Goal: Task Accomplishment & Management: Manage account settings

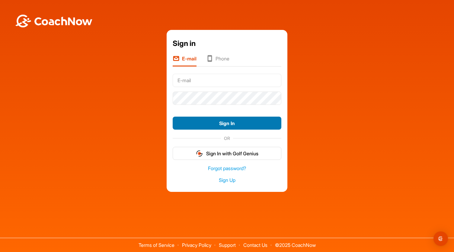
type input "[EMAIL_ADDRESS][DOMAIN_NAME]"
click at [235, 124] on button "Sign In" at bounding box center [227, 123] width 109 height 13
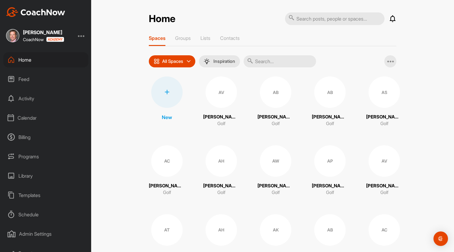
click at [172, 159] on div "AC" at bounding box center [166, 160] width 31 height 31
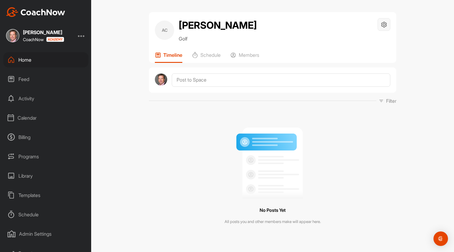
click at [384, 25] on icon at bounding box center [384, 24] width 7 height 7
click at [362, 42] on li "Space Settings" at bounding box center [366, 41] width 49 height 19
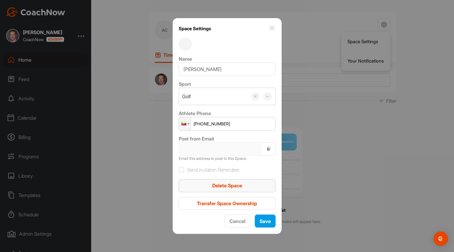
click at [242, 184] on span "Delete Space" at bounding box center [227, 185] width 30 height 6
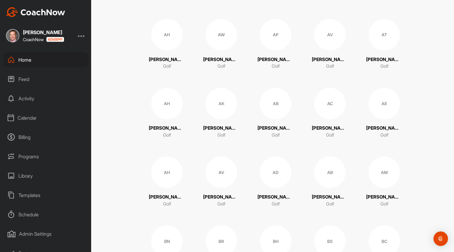
scroll to position [130, 0]
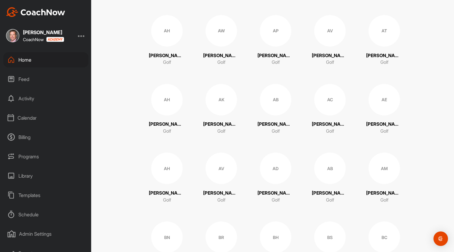
click at [274, 95] on div "AB" at bounding box center [275, 99] width 31 height 31
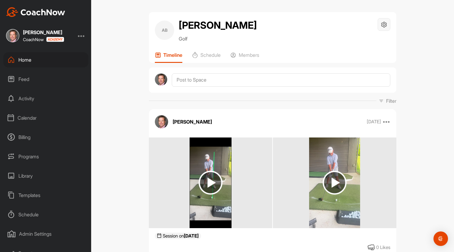
click at [385, 22] on div at bounding box center [384, 24] width 13 height 13
click at [361, 42] on li "Space Settings" at bounding box center [366, 41] width 49 height 19
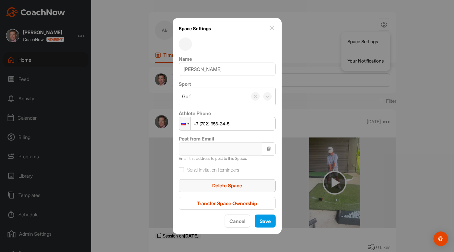
click at [235, 184] on span "Delete Space" at bounding box center [227, 185] width 30 height 6
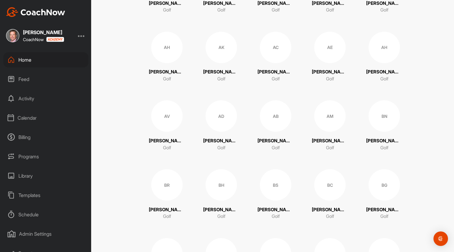
scroll to position [195, 0]
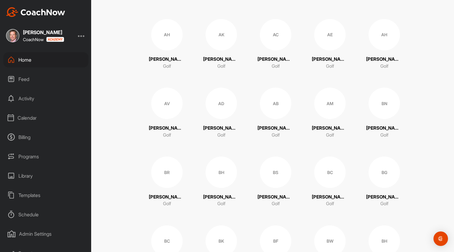
click at [380, 104] on div "BN" at bounding box center [384, 103] width 31 height 31
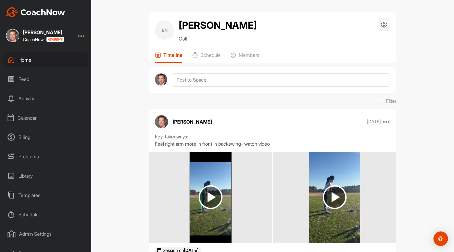
click at [381, 24] on icon at bounding box center [384, 24] width 7 height 7
click at [361, 39] on li "Space Settings" at bounding box center [366, 41] width 49 height 19
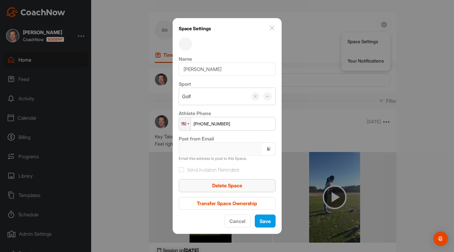
click at [243, 185] on div "Delete Space" at bounding box center [227, 185] width 87 height 7
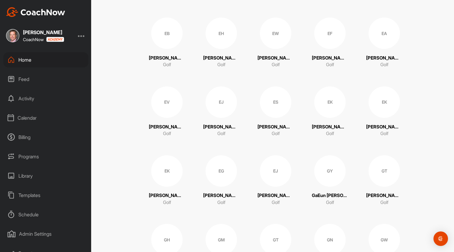
scroll to position [888, 0]
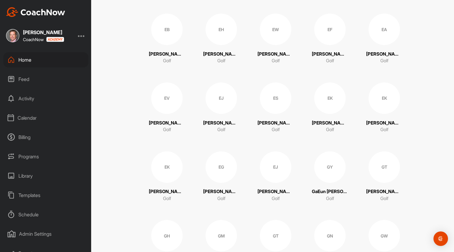
click at [331, 92] on div "EK" at bounding box center [329, 97] width 31 height 31
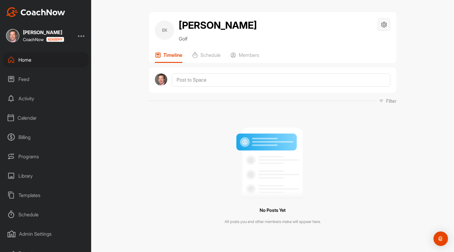
click at [381, 22] on icon at bounding box center [384, 24] width 7 height 7
click at [366, 41] on li "Space Settings" at bounding box center [366, 41] width 49 height 19
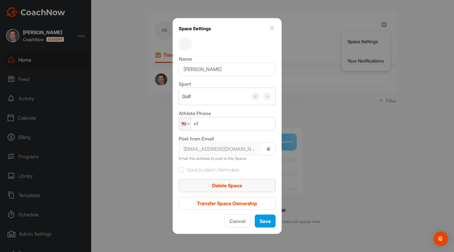
click at [248, 185] on div "Delete Space" at bounding box center [227, 185] width 87 height 7
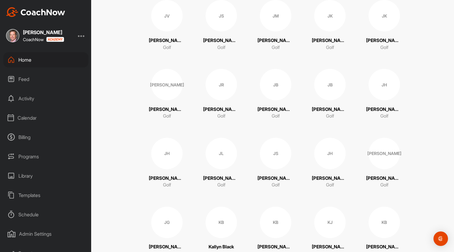
scroll to position [1661, 0]
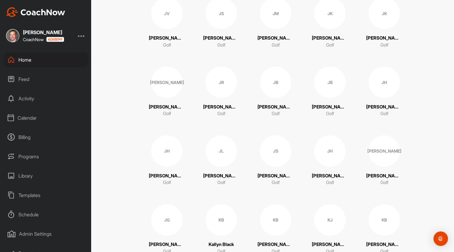
click at [326, 76] on div "JB" at bounding box center [329, 81] width 31 height 31
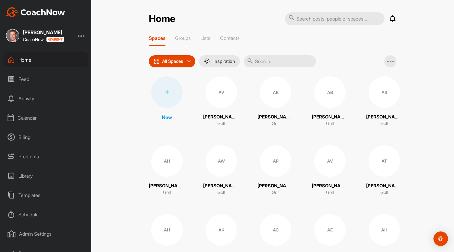
click at [266, 63] on input "text" at bounding box center [280, 61] width 72 height 12
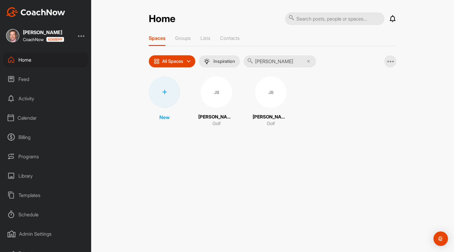
type input "[PERSON_NAME]"
click at [215, 95] on div "JB" at bounding box center [216, 91] width 31 height 31
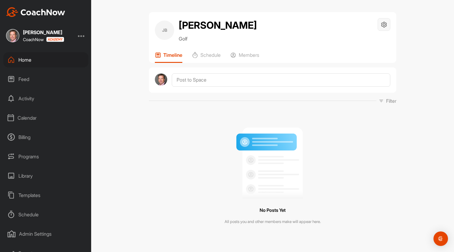
click at [384, 23] on icon at bounding box center [384, 24] width 7 height 7
click at [368, 38] on li "Space Settings" at bounding box center [366, 41] width 49 height 19
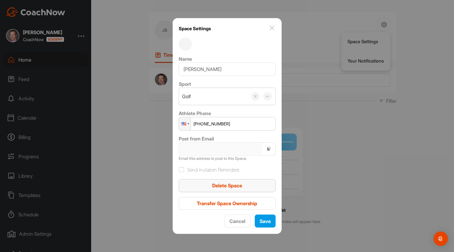
click at [252, 187] on div "Delete Space" at bounding box center [227, 185] width 87 height 7
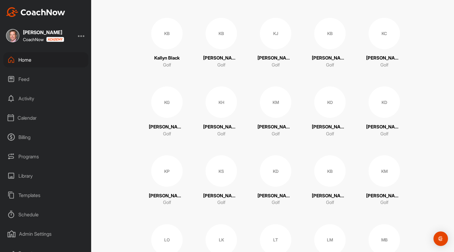
scroll to position [1849, 0]
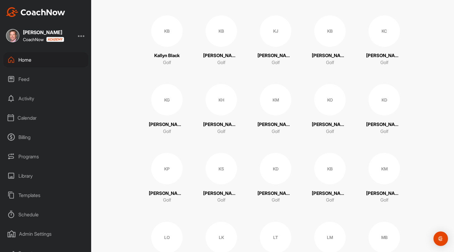
click at [272, 31] on div "KJ" at bounding box center [275, 30] width 31 height 31
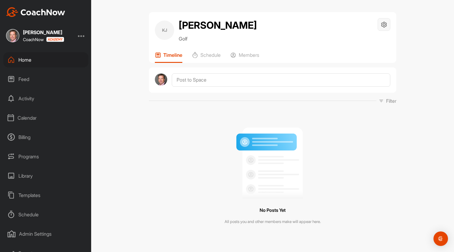
click at [381, 26] on icon at bounding box center [384, 24] width 7 height 7
click at [351, 44] on li "Space Settings" at bounding box center [366, 41] width 49 height 19
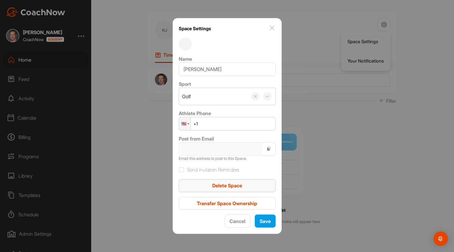
click at [233, 186] on span "Delete Space" at bounding box center [227, 185] width 30 height 6
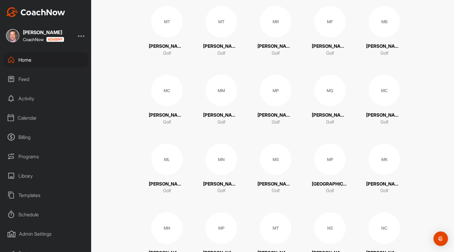
scroll to position [2139, 0]
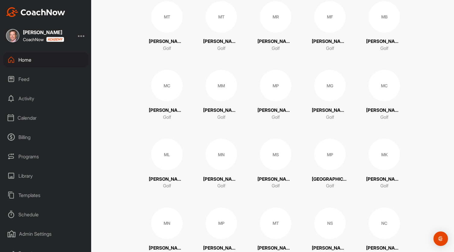
click at [326, 84] on div "MG" at bounding box center [329, 85] width 31 height 31
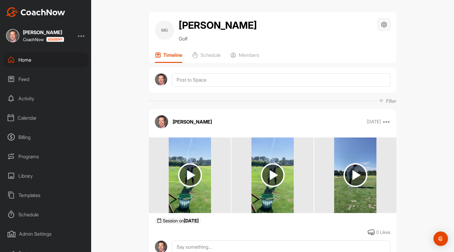
click at [383, 21] on icon at bounding box center [384, 24] width 7 height 7
click at [364, 37] on li "Space Settings" at bounding box center [366, 41] width 49 height 19
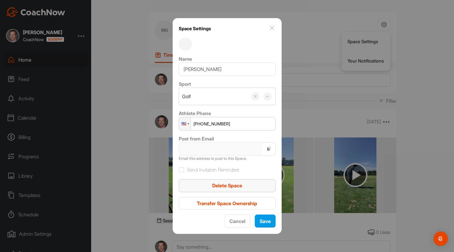
click at [258, 186] on div "Delete Space" at bounding box center [227, 185] width 87 height 7
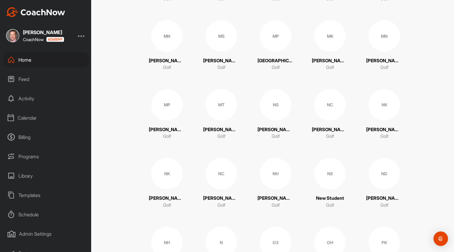
scroll to position [2260, 0]
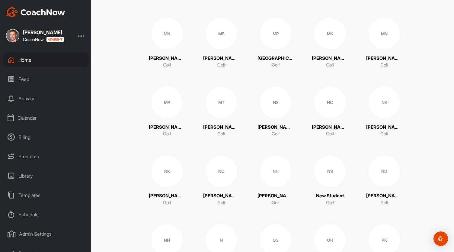
click at [385, 104] on div "NK" at bounding box center [384, 102] width 31 height 31
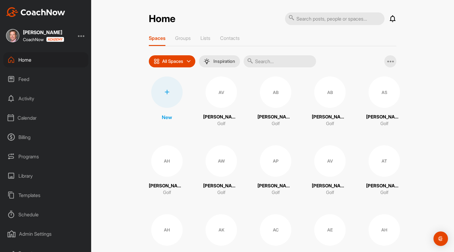
click at [270, 59] on input "text" at bounding box center [280, 61] width 72 height 12
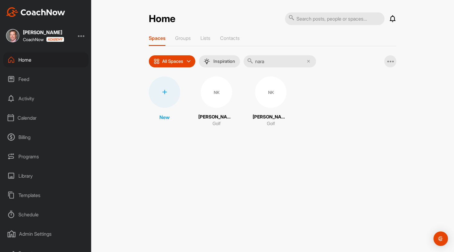
type input "nara"
click at [211, 97] on div "NK" at bounding box center [216, 91] width 31 height 31
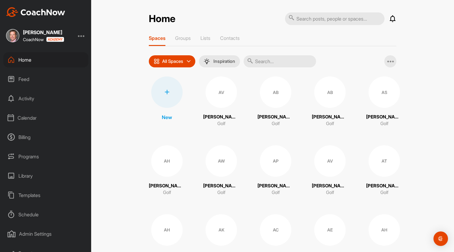
click at [265, 64] on input "text" at bounding box center [280, 61] width 72 height 12
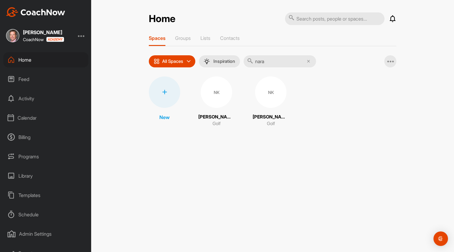
type input "nara"
click at [260, 99] on div "NK" at bounding box center [270, 91] width 31 height 31
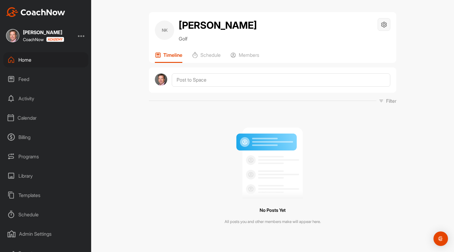
click at [383, 26] on icon at bounding box center [384, 24] width 7 height 7
click at [371, 41] on li "Space Settings" at bounding box center [366, 41] width 49 height 19
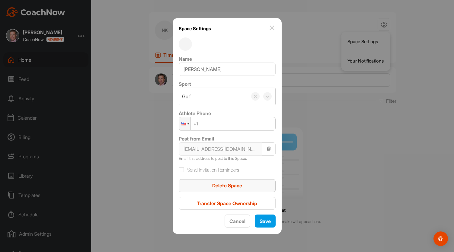
click at [244, 185] on div "Delete Space" at bounding box center [227, 185] width 87 height 7
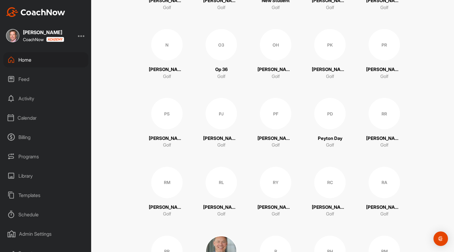
scroll to position [2484, 0]
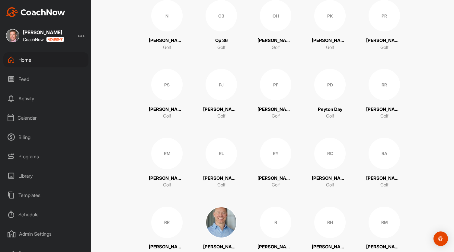
click at [277, 155] on div "RY" at bounding box center [275, 153] width 31 height 31
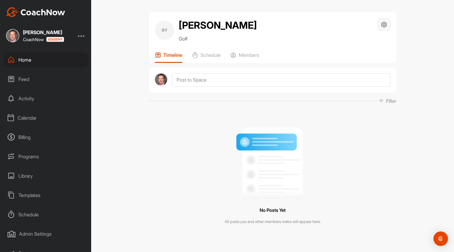
click at [382, 21] on icon at bounding box center [384, 24] width 7 height 7
click at [361, 40] on li "Space Settings" at bounding box center [366, 41] width 49 height 19
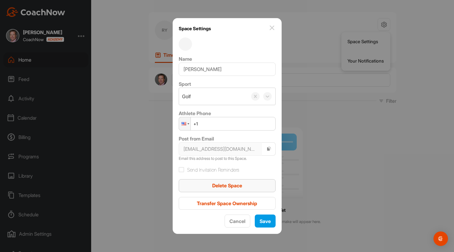
click at [223, 184] on span "Delete Space" at bounding box center [227, 185] width 30 height 6
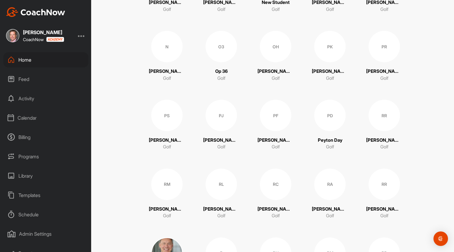
scroll to position [2460, 0]
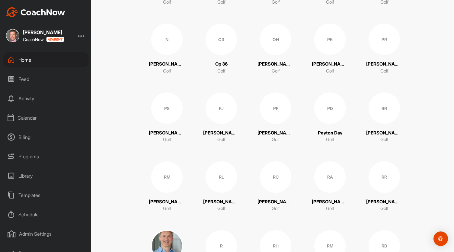
click at [328, 172] on div "RA" at bounding box center [329, 176] width 31 height 31
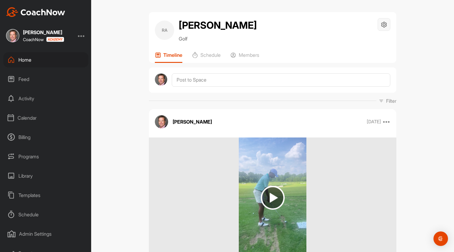
click at [381, 26] on icon at bounding box center [384, 24] width 7 height 7
click at [360, 39] on li "Space Settings" at bounding box center [366, 41] width 49 height 19
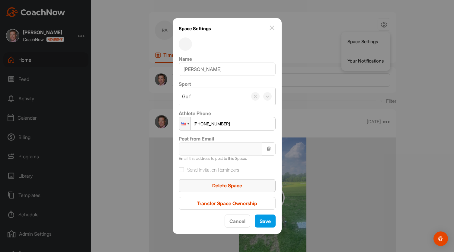
click at [249, 188] on div "Delete Space" at bounding box center [227, 185] width 87 height 7
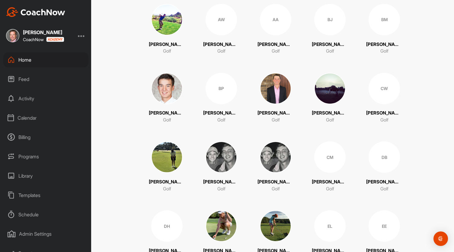
scroll to position [3403, 0]
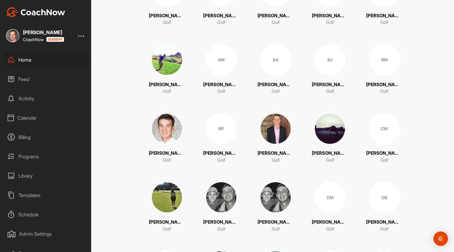
click at [284, 201] on img at bounding box center [275, 197] width 31 height 31
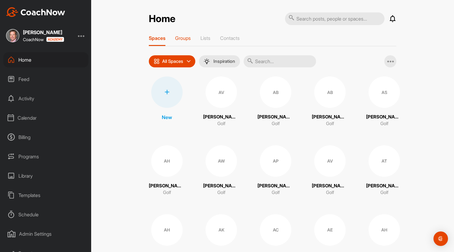
click at [177, 37] on p "Groups" at bounding box center [183, 38] width 16 height 6
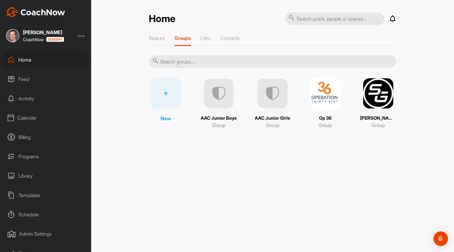
click at [212, 41] on div "Spaces Groups Lists Contacts" at bounding box center [273, 40] width 248 height 11
click at [236, 36] on p "Contacts" at bounding box center [230, 38] width 20 height 6
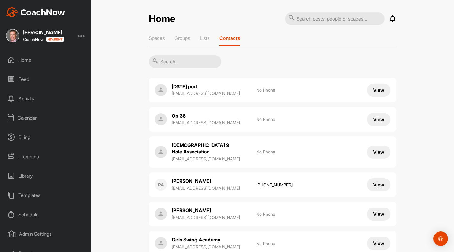
click at [44, 232] on div "Admin Settings" at bounding box center [45, 233] width 85 height 15
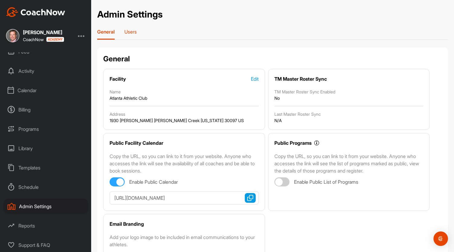
click at [132, 31] on p "Users" at bounding box center [130, 32] width 12 height 6
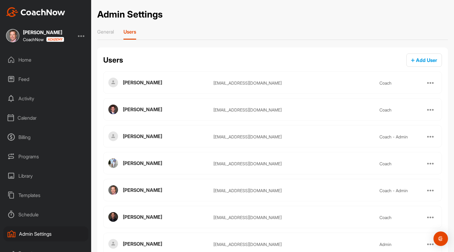
scroll to position [38, 0]
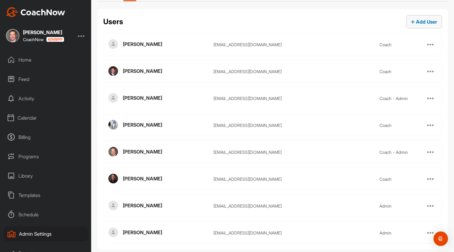
click at [415, 21] on span "Add User" at bounding box center [424, 22] width 26 height 6
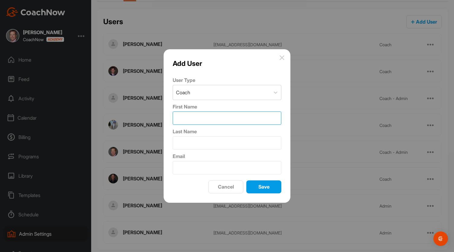
click at [190, 117] on input "First Name" at bounding box center [227, 117] width 109 height 13
type input "[PERSON_NAME]"
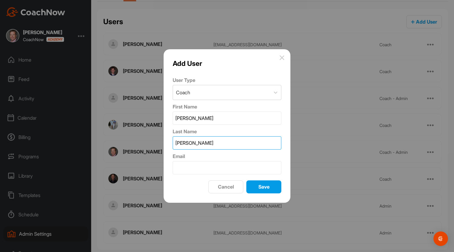
type input "[PERSON_NAME]"
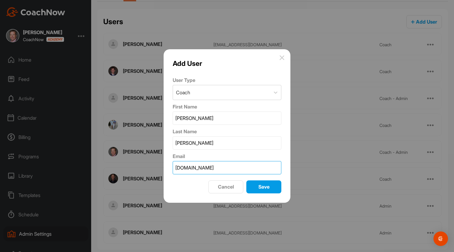
click at [214, 166] on input "[DOMAIN_NAME]" at bounding box center [227, 167] width 109 height 13
type input "[EMAIL_ADDRESS][DOMAIN_NAME]"
click at [265, 185] on span "Save" at bounding box center [264, 187] width 11 height 6
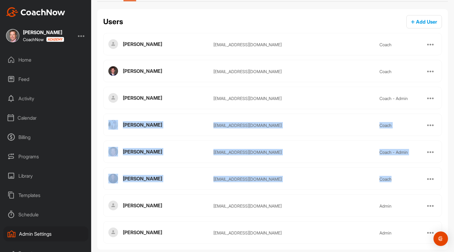
drag, startPoint x: 448, startPoint y: 165, endPoint x: 449, endPoint y: 98, distance: 66.7
click at [449, 98] on div "Admin Settings General Users Users Add User [PERSON_NAME] [EMAIL_ADDRESS][DOMAI…" at bounding box center [272, 108] width 363 height 293
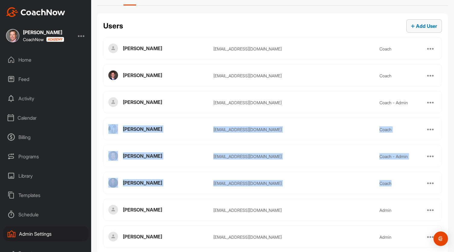
click at [414, 27] on span "Add User" at bounding box center [424, 26] width 26 height 6
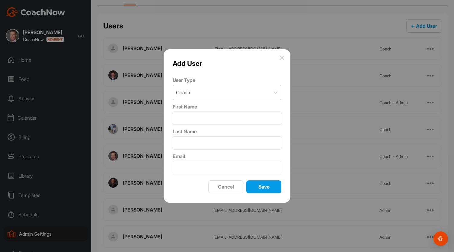
click at [210, 93] on div "Coach" at bounding box center [221, 92] width 97 height 14
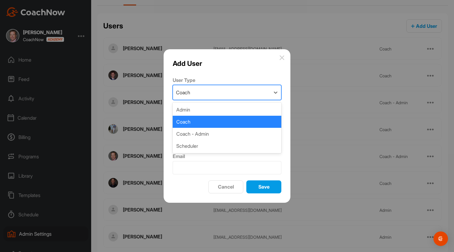
click at [189, 125] on div "Coach" at bounding box center [227, 122] width 109 height 12
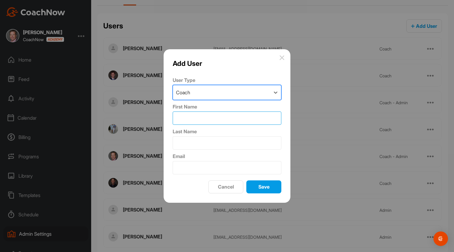
click at [185, 118] on input "First Name" at bounding box center [227, 117] width 109 height 13
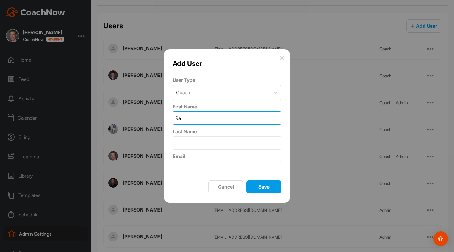
type input "[PERSON_NAME]"
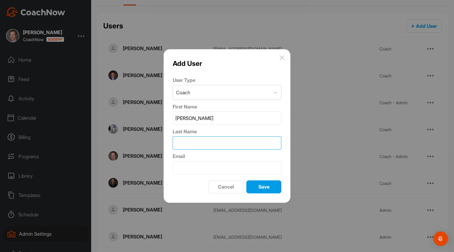
click at [182, 146] on input "Last Name" at bounding box center [227, 142] width 109 height 13
type input "[PERSON_NAME]"
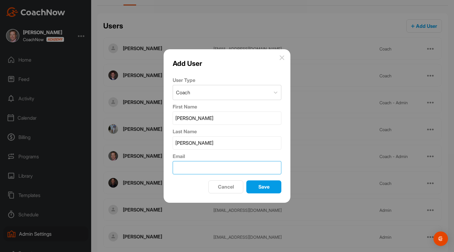
click at [182, 166] on input "Email" at bounding box center [227, 167] width 109 height 13
type input "[EMAIL_ADDRESS][DOMAIN_NAME]"
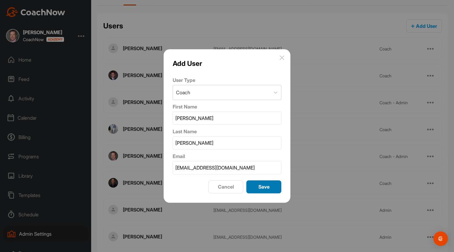
click at [262, 185] on span "Save" at bounding box center [264, 187] width 11 height 6
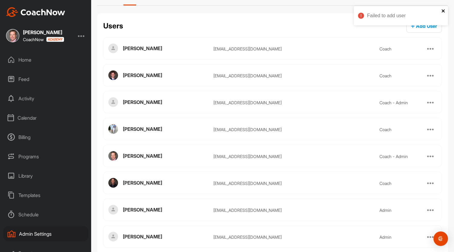
click at [443, 12] on icon "close" at bounding box center [444, 10] width 4 height 5
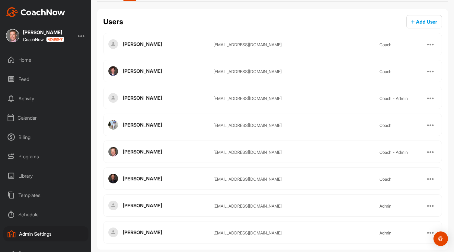
scroll to position [0, 0]
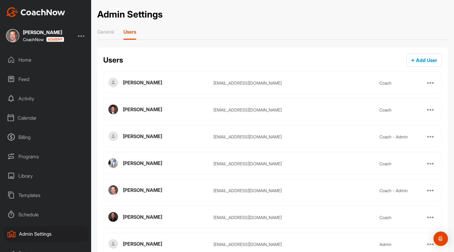
click at [36, 58] on div "Home" at bounding box center [45, 59] width 85 height 15
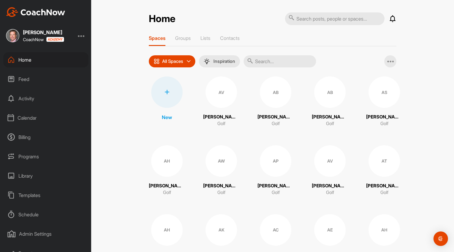
click at [32, 117] on div "Calendar" at bounding box center [45, 117] width 85 height 15
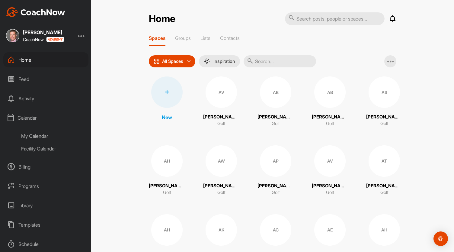
click at [38, 150] on div "Facility Calendar" at bounding box center [53, 148] width 72 height 13
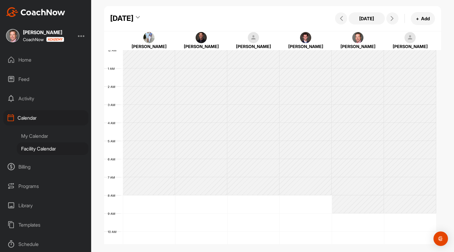
scroll to position [105, 0]
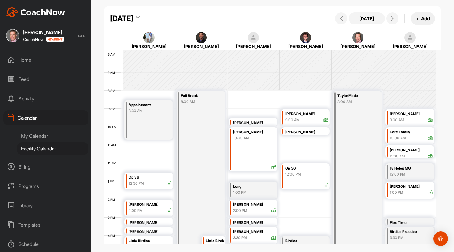
click at [427, 17] on button "+ Add" at bounding box center [423, 18] width 24 height 13
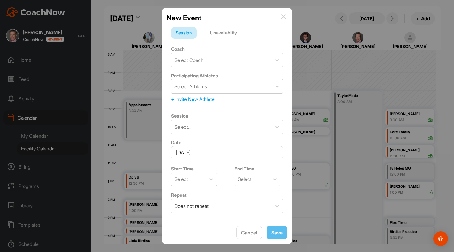
click at [284, 14] on img at bounding box center [283, 16] width 5 height 5
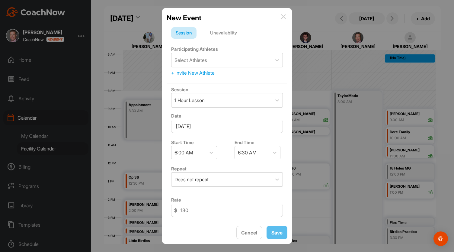
click at [288, 14] on div "New Event Session Unavailability Participating Athletes Select Athletes + Invit…" at bounding box center [227, 126] width 130 height 236
click at [282, 16] on img at bounding box center [283, 16] width 5 height 5
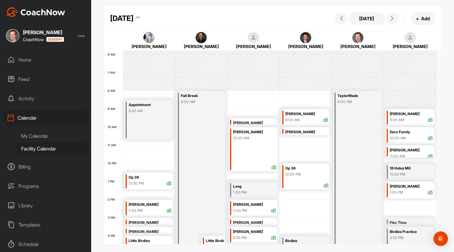
click at [28, 223] on div "Templates" at bounding box center [45, 224] width 85 height 15
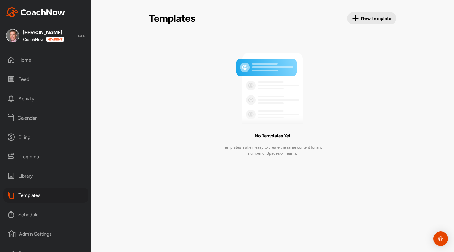
click at [26, 176] on div "Library" at bounding box center [45, 175] width 85 height 15
